Goal: Transaction & Acquisition: Purchase product/service

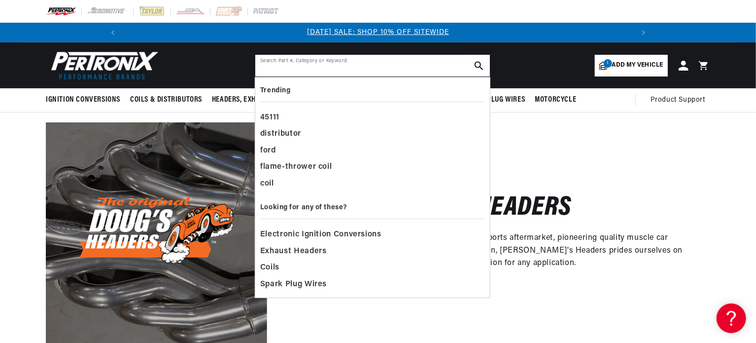
paste input "D336-B"
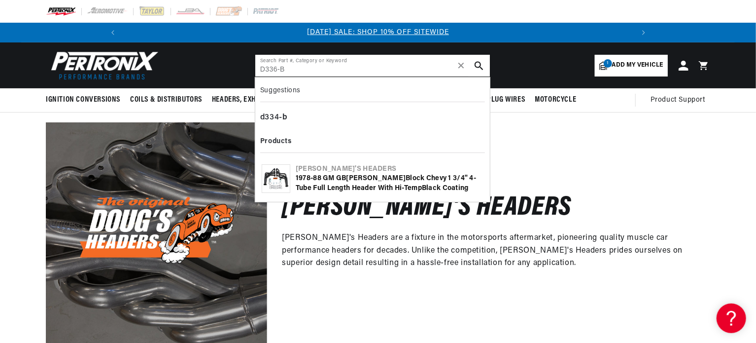
type input "D336-B"
click at [480, 64] on use "search button" at bounding box center [479, 65] width 8 height 8
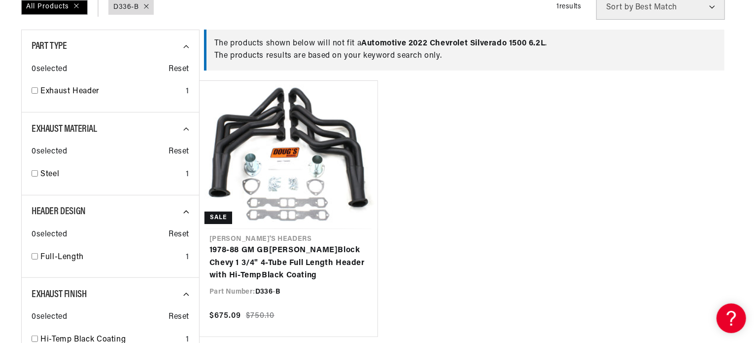
scroll to position [197, 0]
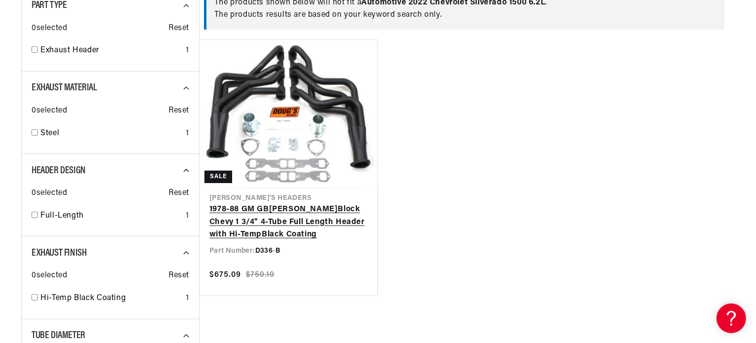
click at [280, 220] on link "1978-88 GM G B ody Small B lock Chevy 1 3/4" 4-Tu b e Full Length Header with H…" at bounding box center [289, 222] width 158 height 38
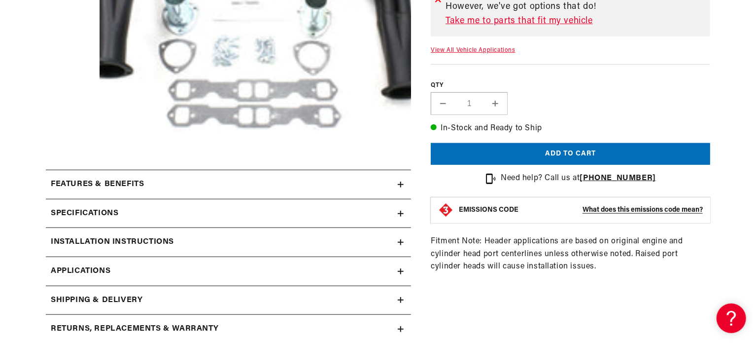
scroll to position [444, 0]
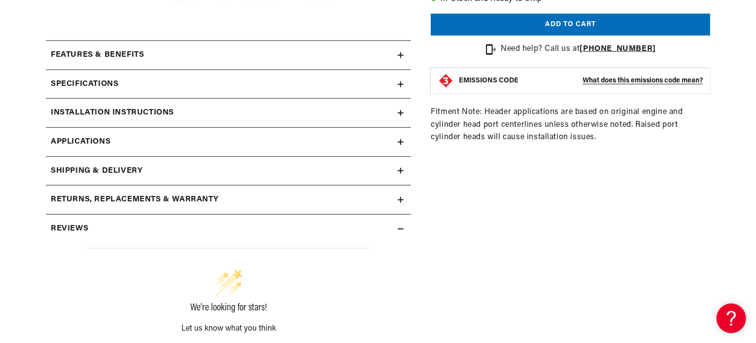
click at [403, 57] on icon at bounding box center [401, 55] width 6 height 6
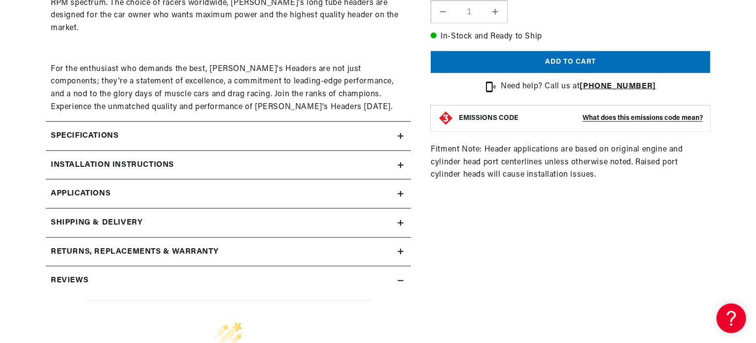
scroll to position [0, 1054]
click at [399, 136] on icon at bounding box center [401, 136] width 6 height 0
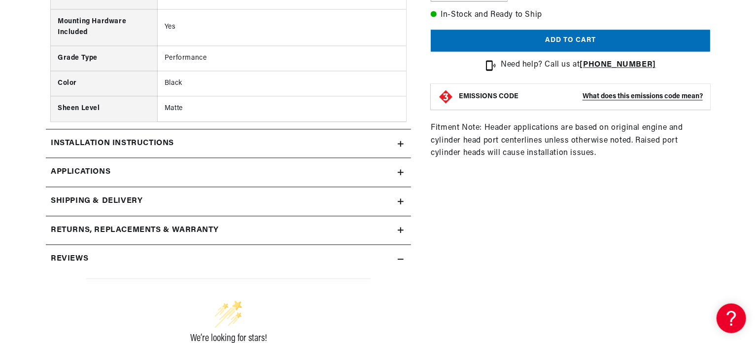
scroll to position [0, 0]
click at [403, 172] on icon at bounding box center [401, 172] width 6 height 0
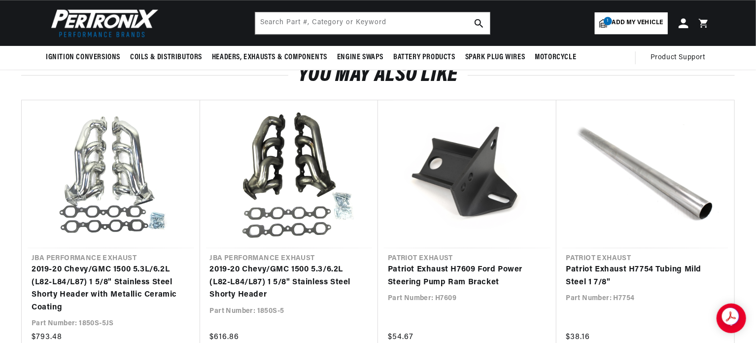
scroll to position [0, 527]
